Goal: Find specific page/section: Find specific page/section

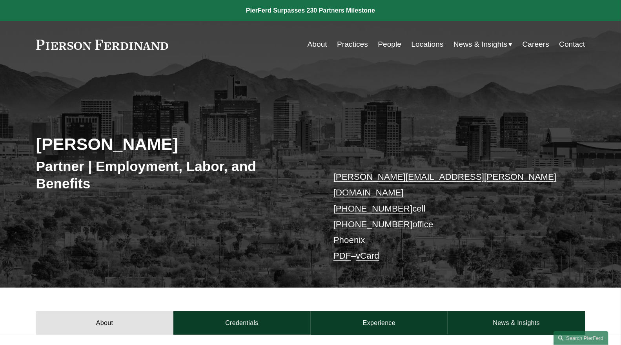
click at [390, 45] on link "People" at bounding box center [390, 44] width 24 height 15
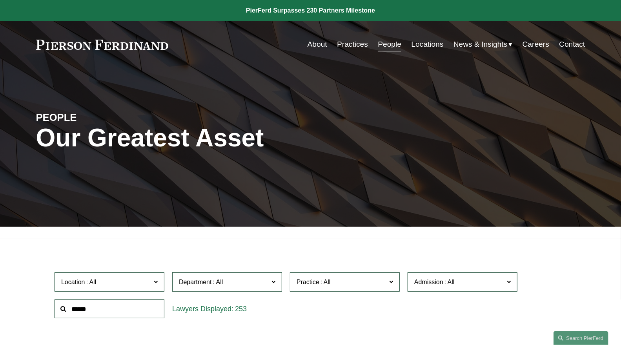
click at [108, 311] on input "text" at bounding box center [110, 308] width 110 height 19
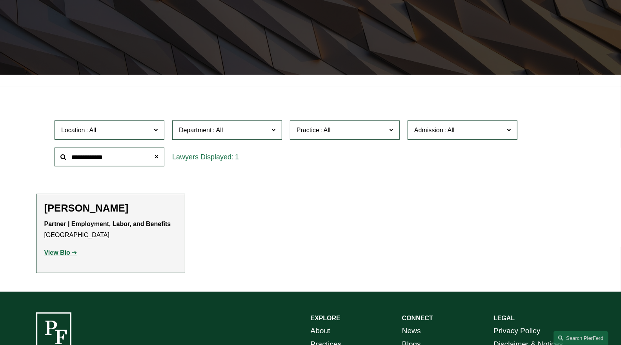
scroll to position [154, 0]
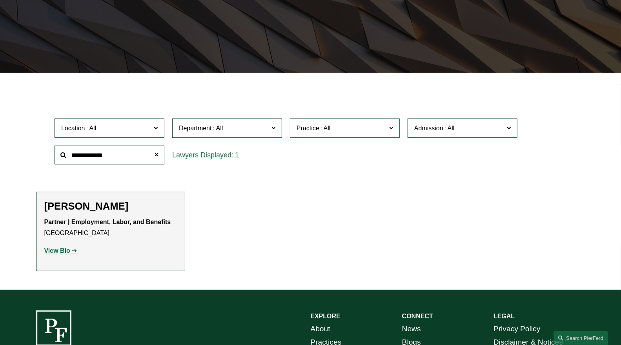
type input "**********"
click at [58, 251] on strong "View Bio" at bounding box center [57, 250] width 26 height 7
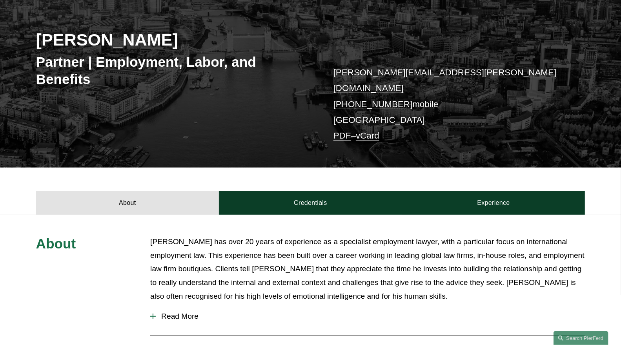
scroll to position [76, 0]
